Goal: Task Accomplishment & Management: Manage account settings

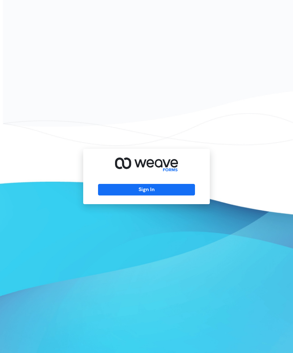
click at [152, 196] on button "Sign In" at bounding box center [146, 190] width 97 height 12
click at [158, 196] on button "Sign In" at bounding box center [146, 190] width 97 height 12
click at [171, 196] on button "Sign In" at bounding box center [146, 190] width 97 height 12
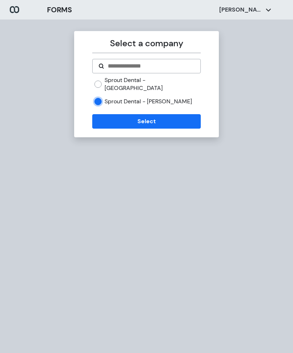
click at [152, 119] on button "Select" at bounding box center [146, 121] width 108 height 14
